Goal: Transaction & Acquisition: Purchase product/service

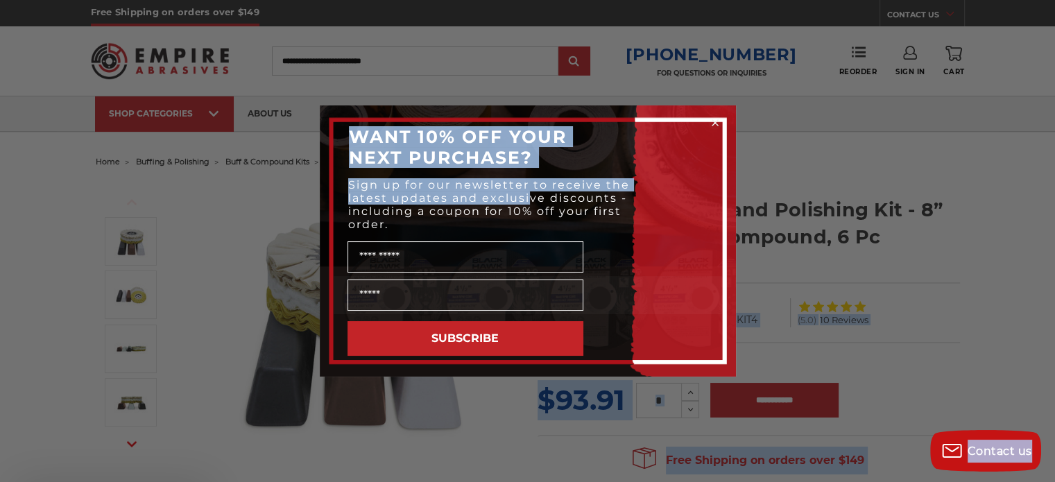
drag, startPoint x: 881, startPoint y: 235, endPoint x: 529, endPoint y: 221, distance: 352.1
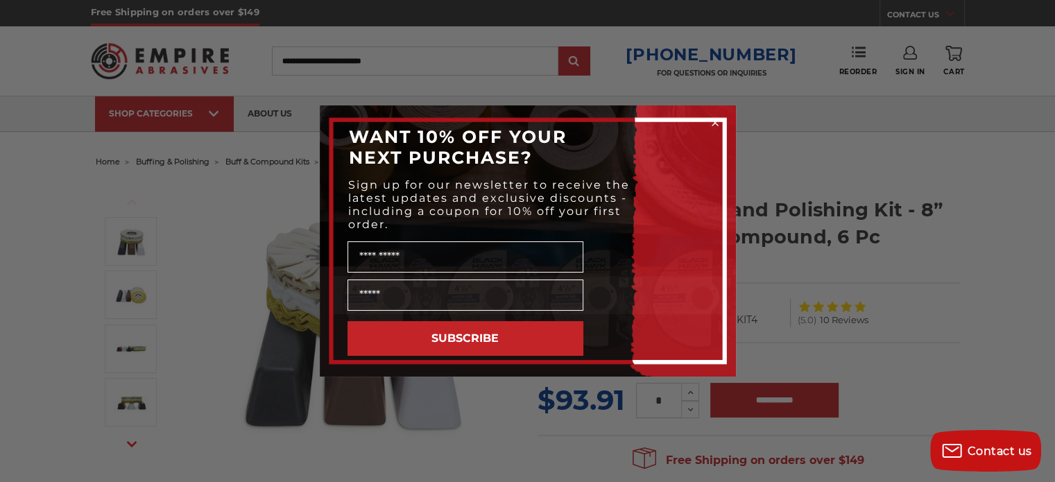
click at [529, 221] on p "Sign up for our newsletter to receive the latest updates and exclusive discount…" at bounding box center [493, 204] width 291 height 53
click at [832, 237] on div "Close dialog WANT 10% OFF YOUR NEXT PURCHASE? Sign up for our newsletter to rec…" at bounding box center [527, 241] width 1055 height 482
click at [931, 285] on div "Close dialog WANT 10% OFF YOUR NEXT PURCHASE? Sign up for our newsletter to rec…" at bounding box center [527, 241] width 1055 height 482
click at [715, 121] on icon "Close dialog" at bounding box center [716, 123] width 6 height 6
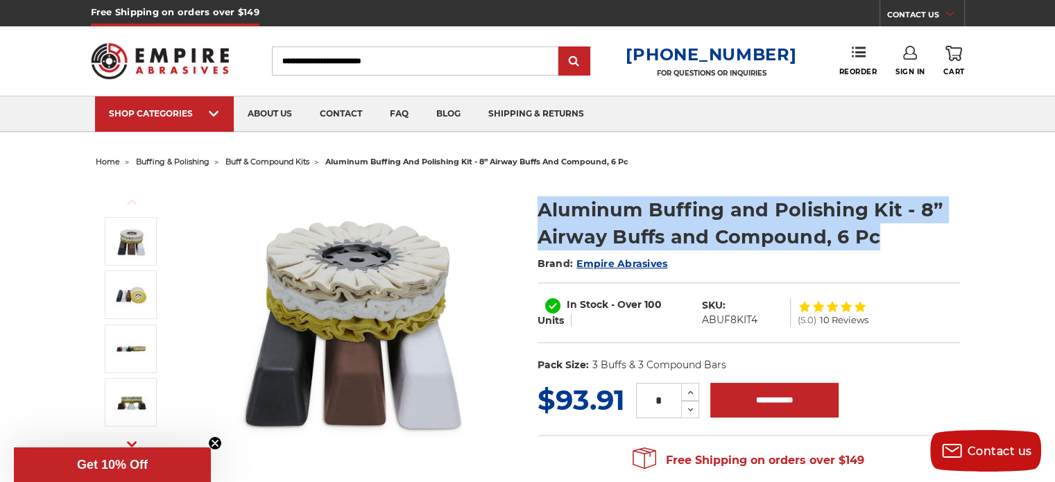
drag, startPoint x: 883, startPoint y: 231, endPoint x: 541, endPoint y: 202, distance: 343.3
click at [541, 202] on h1 "Aluminum Buffing and Polishing Kit - 8” Airway Buffs and Compound, 6 Pc" at bounding box center [749, 223] width 423 height 54
copy h1 "Aluminum Buffing and Polishing Kit - 8” Airway Buffs and Compound, 6 Pc"
